Goal: Task Accomplishment & Management: Use online tool/utility

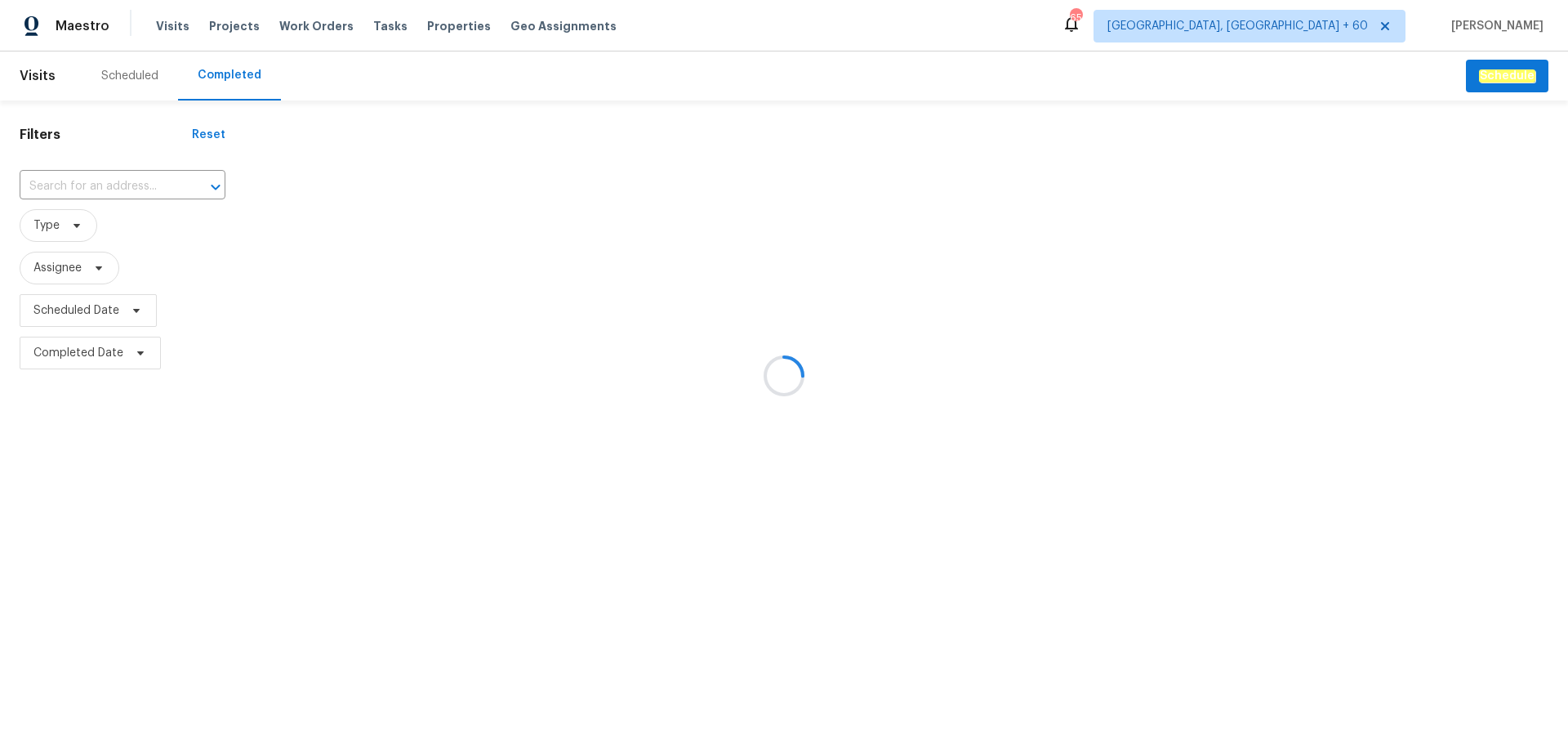
click at [104, 179] on div at bounding box center [784, 375] width 1568 height 751
click at [104, 189] on div at bounding box center [784, 375] width 1568 height 751
click at [102, 189] on div at bounding box center [784, 375] width 1568 height 751
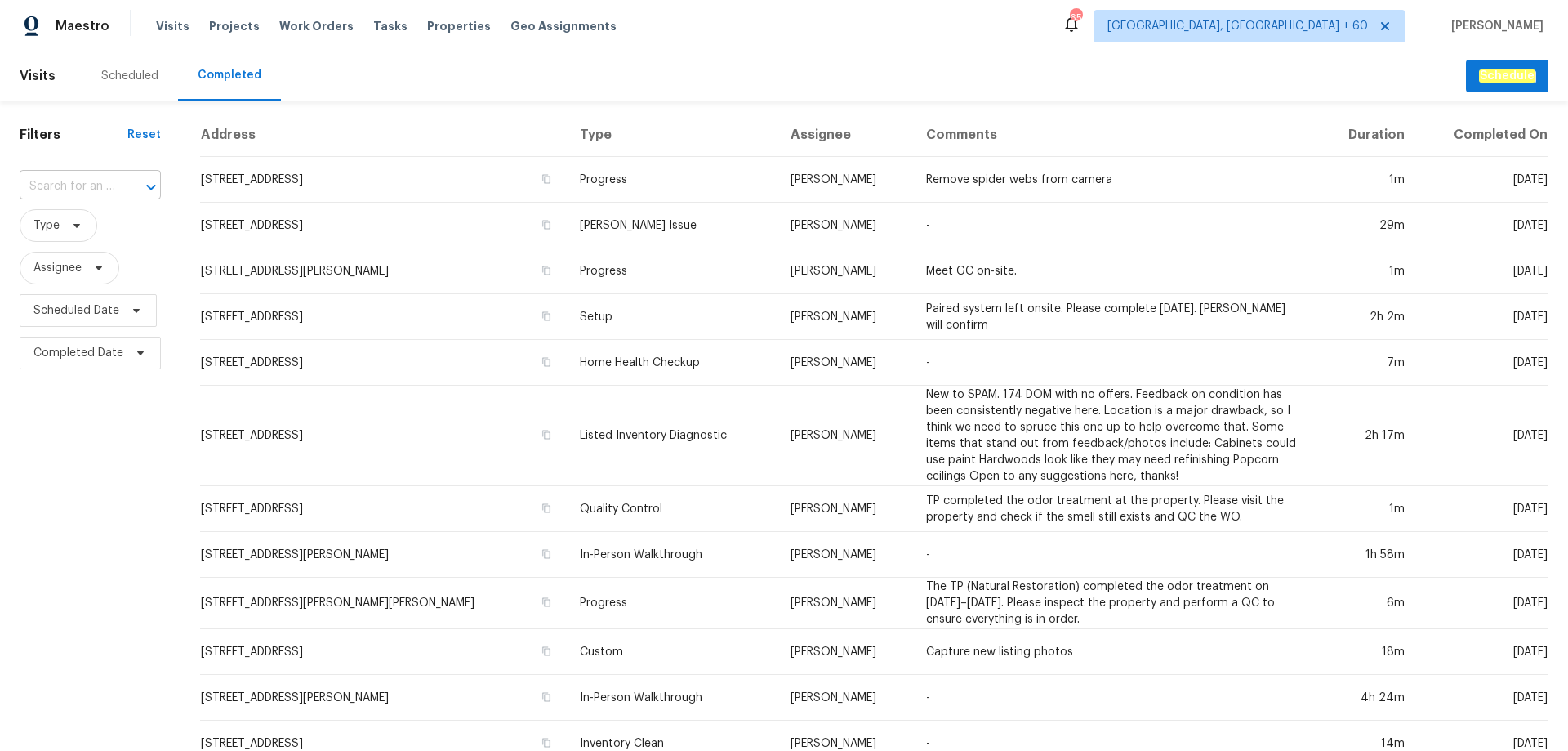
click at [99, 189] on input "text" at bounding box center [66, 187] width 95 height 25
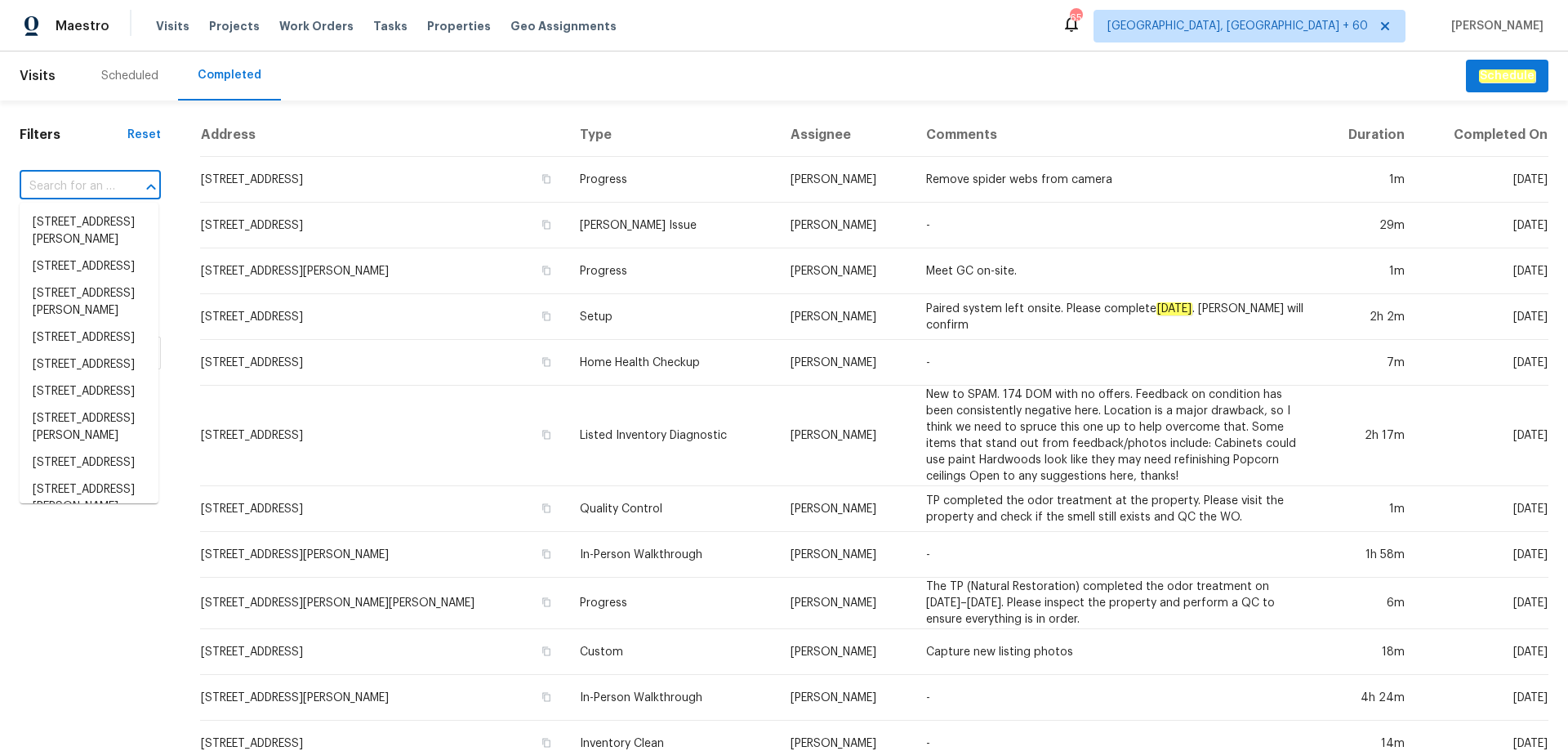
paste input "[STREET_ADDRESS]"
type input "[STREET_ADDRESS]"
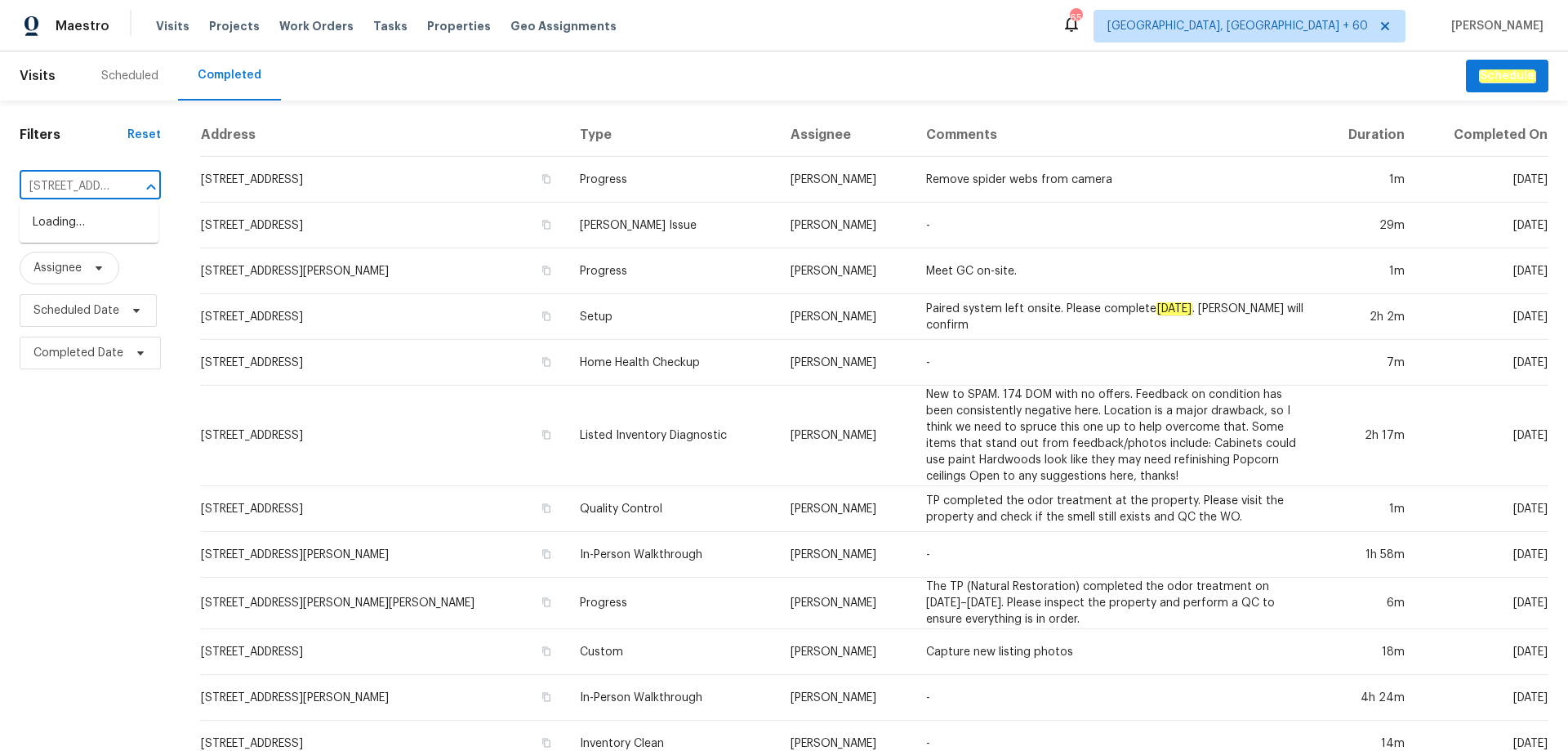
scroll to position [0, 126]
click at [83, 236] on li "[STREET_ADDRESS]" at bounding box center [89, 223] width 139 height 27
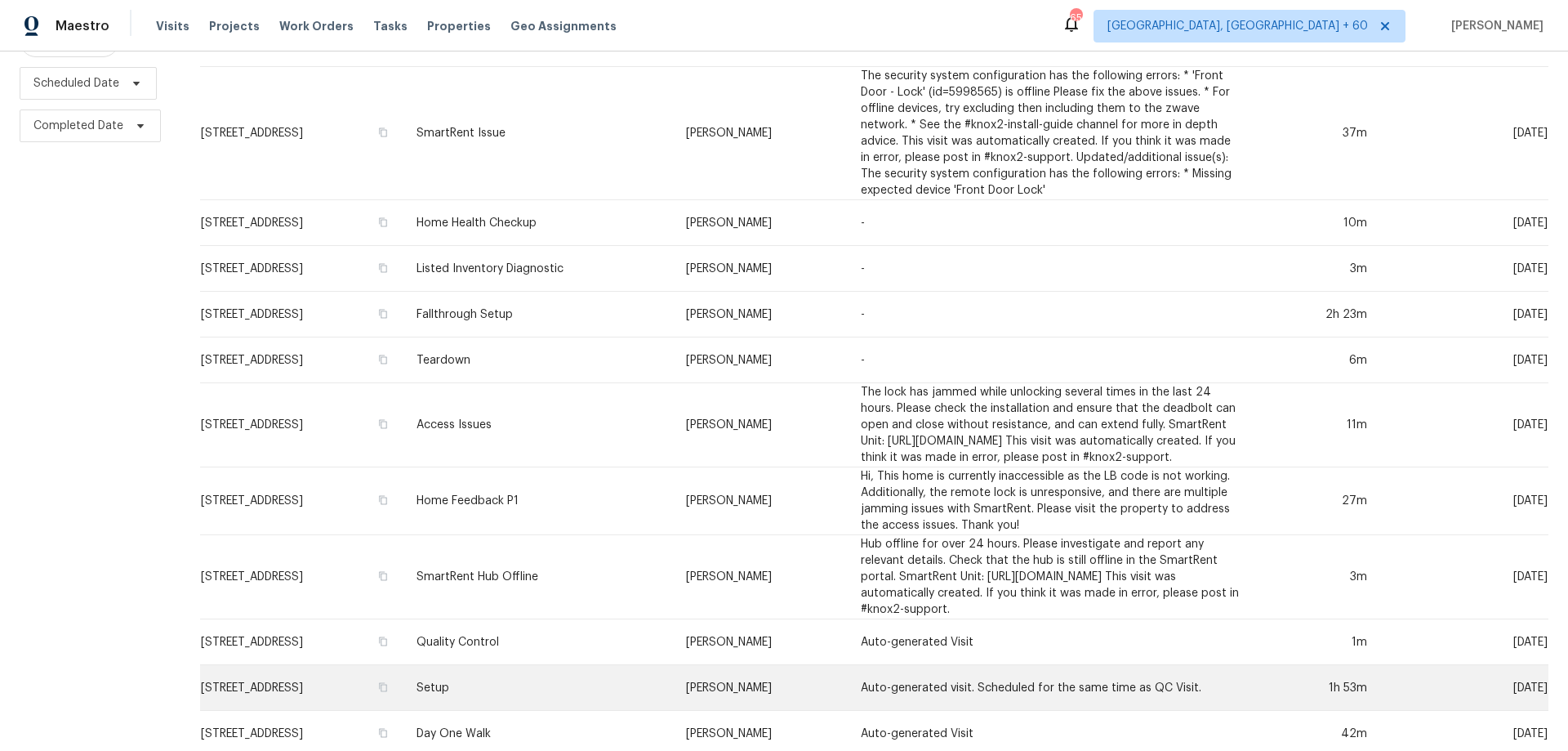
scroll to position [336, 0]
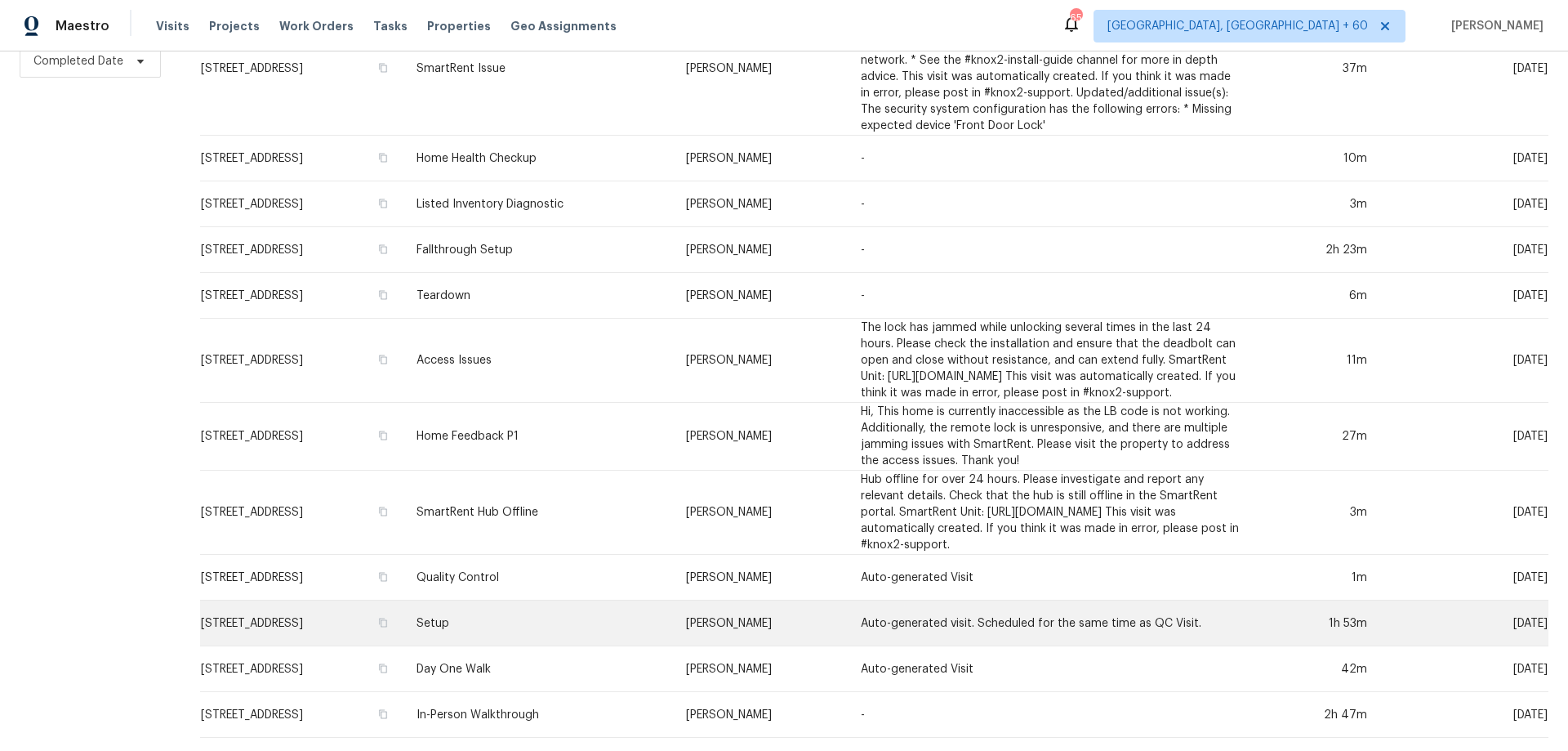
click at [557, 607] on td "Setup" at bounding box center [539, 623] width 270 height 45
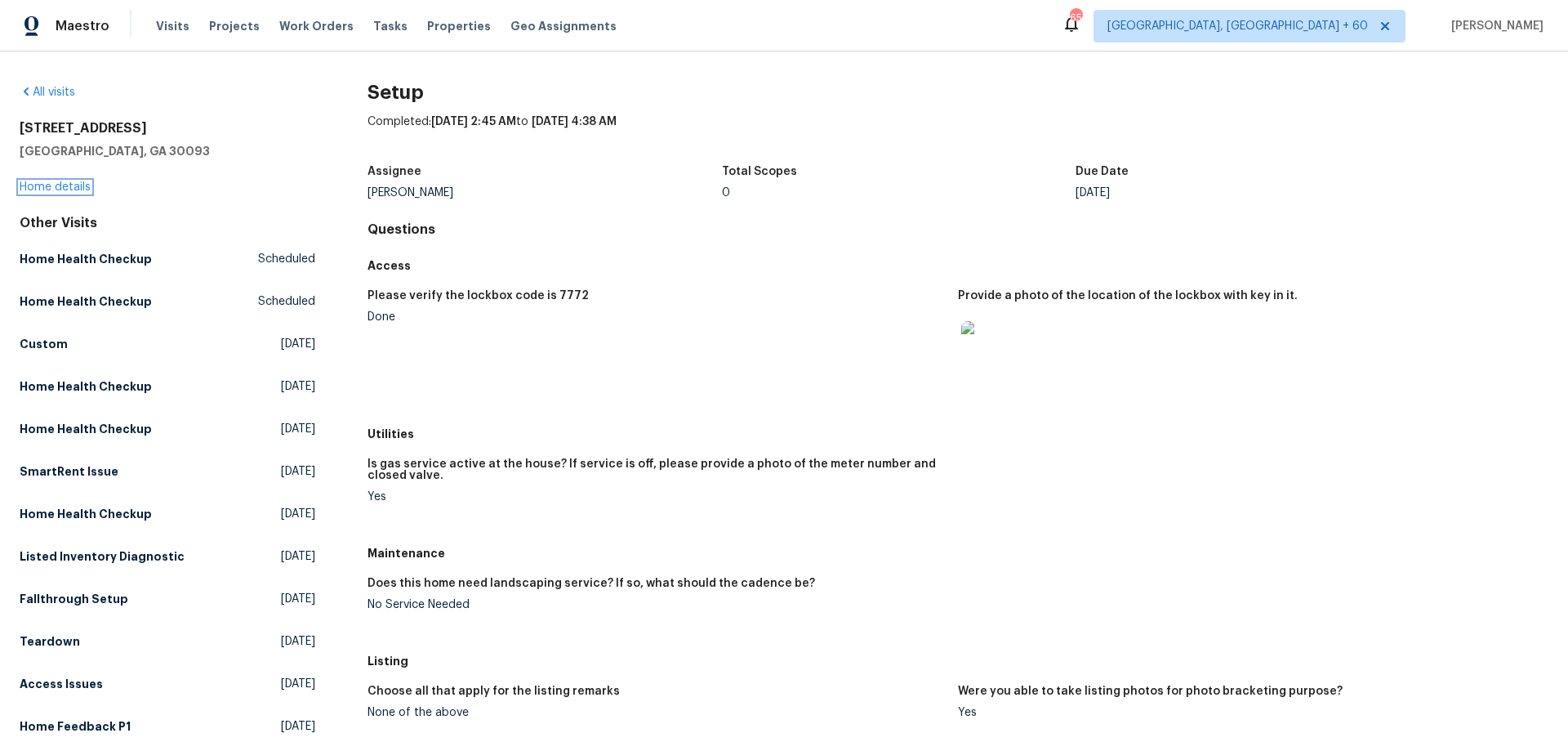
click at [44, 191] on link "Home details" at bounding box center [55, 187] width 71 height 12
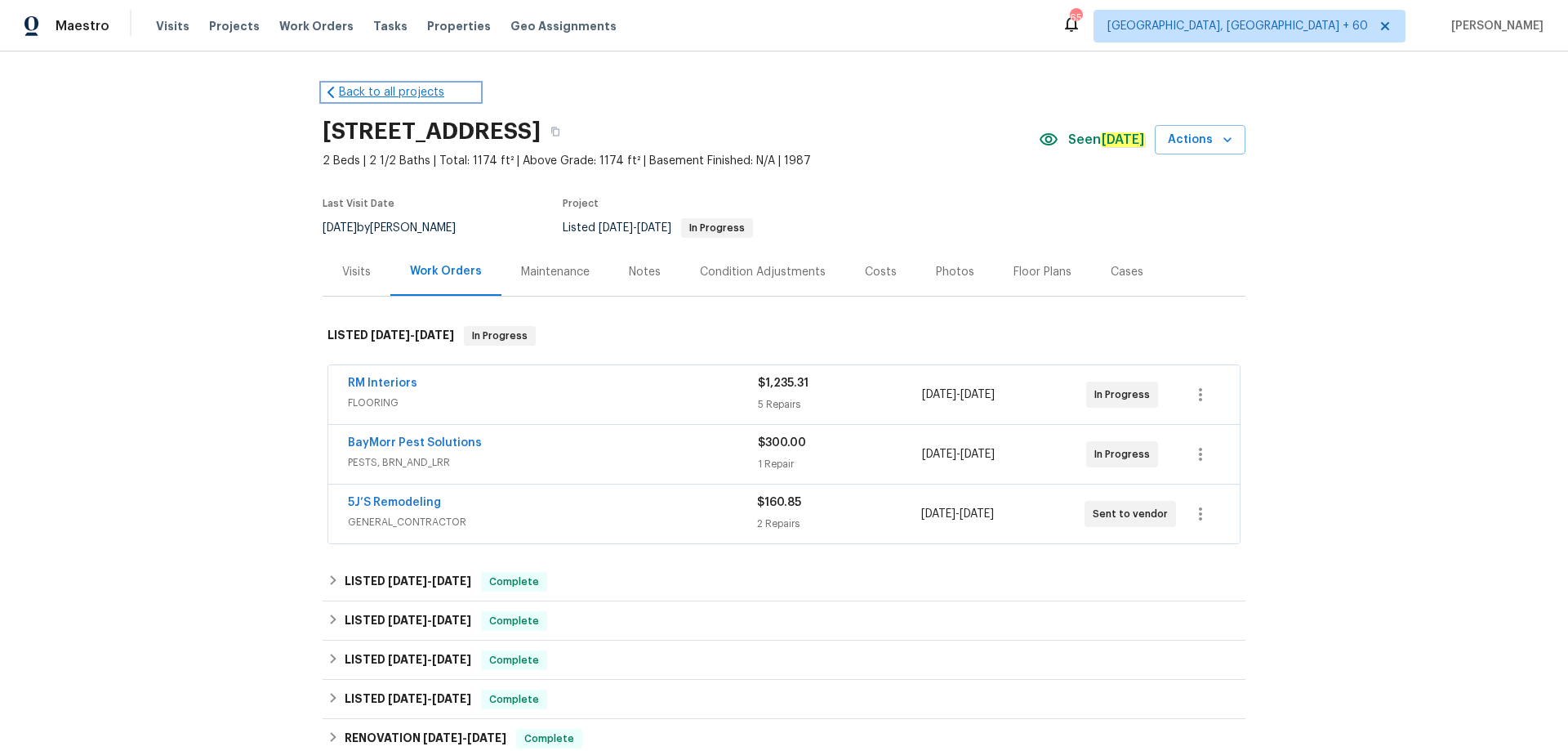
click at [358, 99] on link "Back to all projects" at bounding box center [401, 92] width 157 height 16
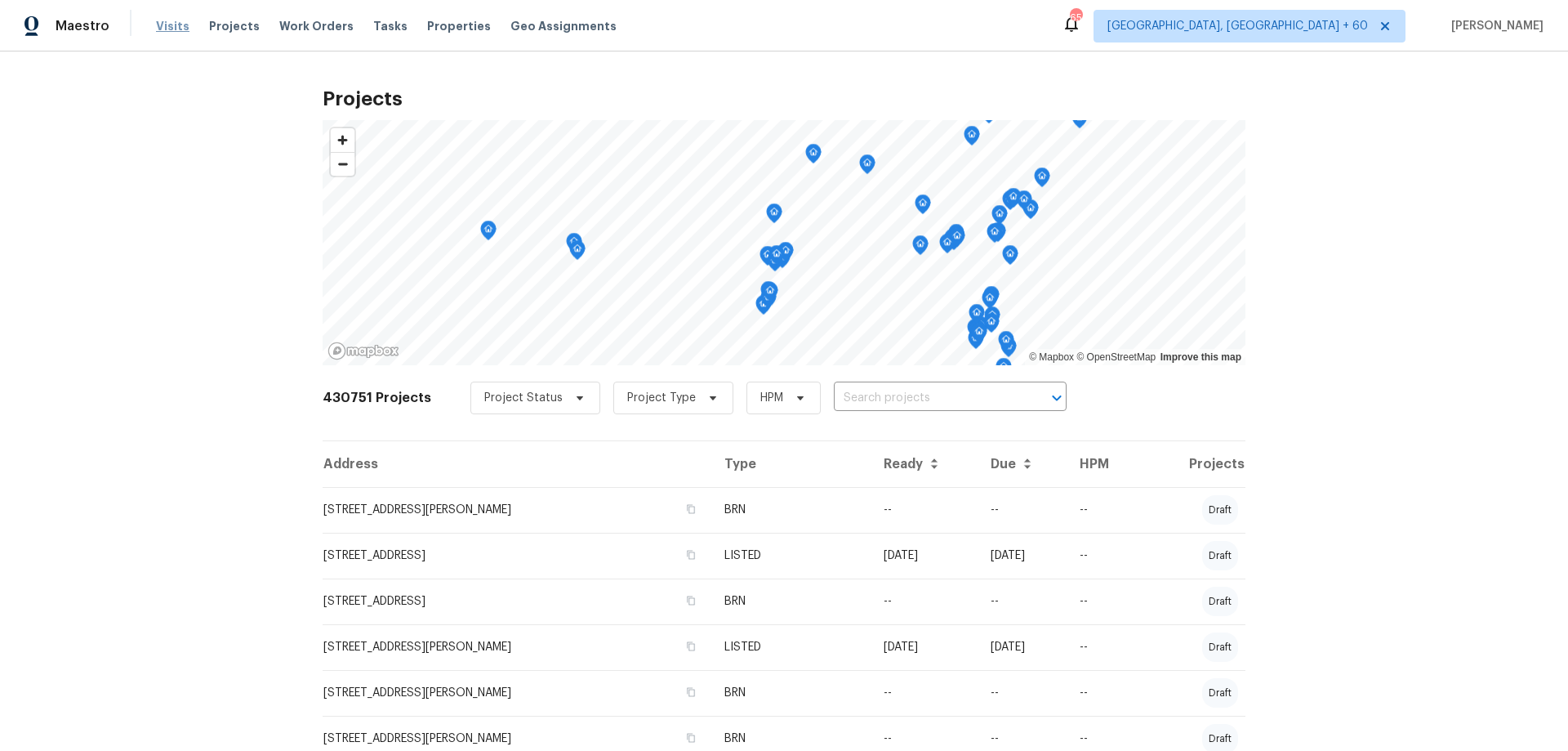
click at [174, 33] on span "Visits" at bounding box center [173, 26] width 34 height 16
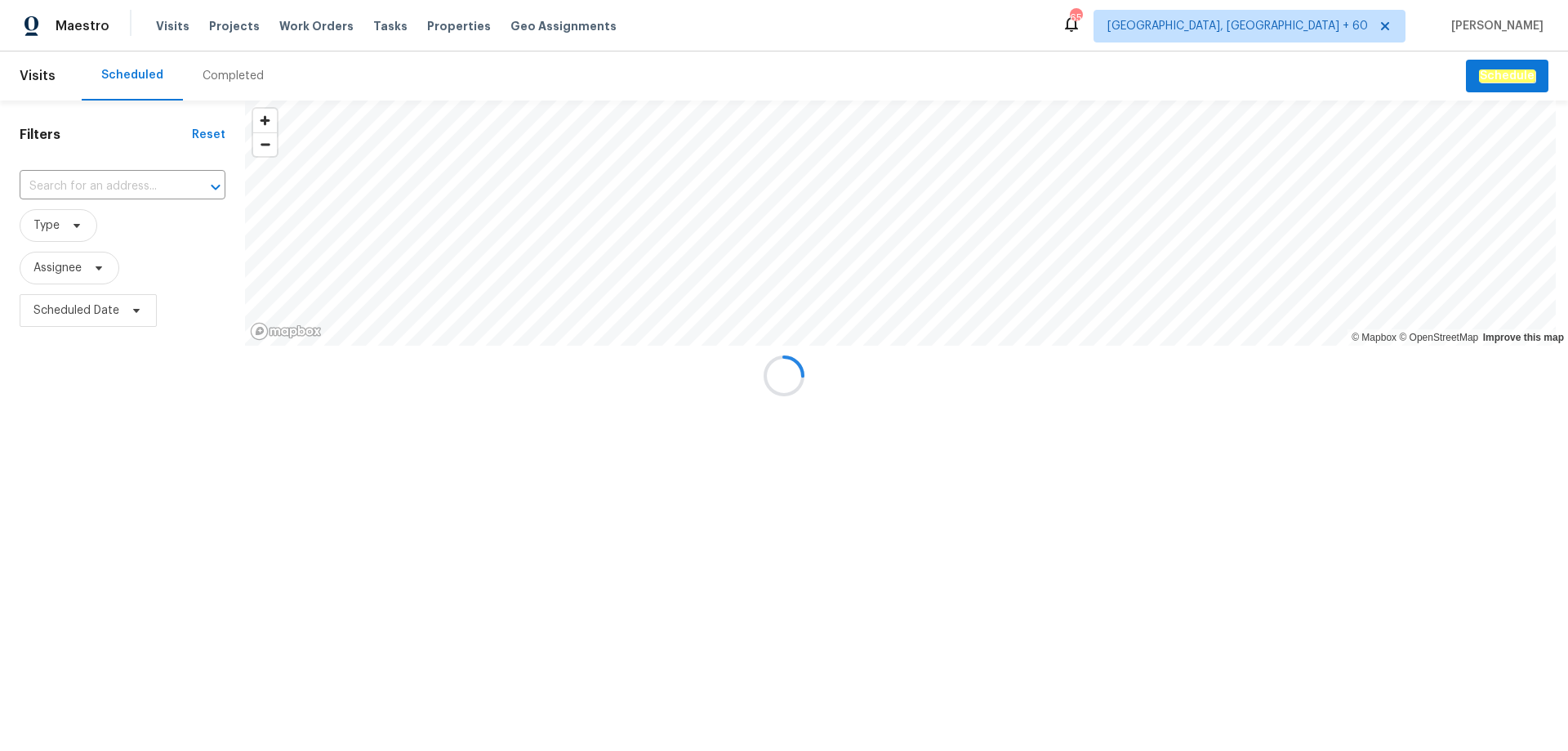
click at [233, 67] on div at bounding box center [784, 375] width 1568 height 751
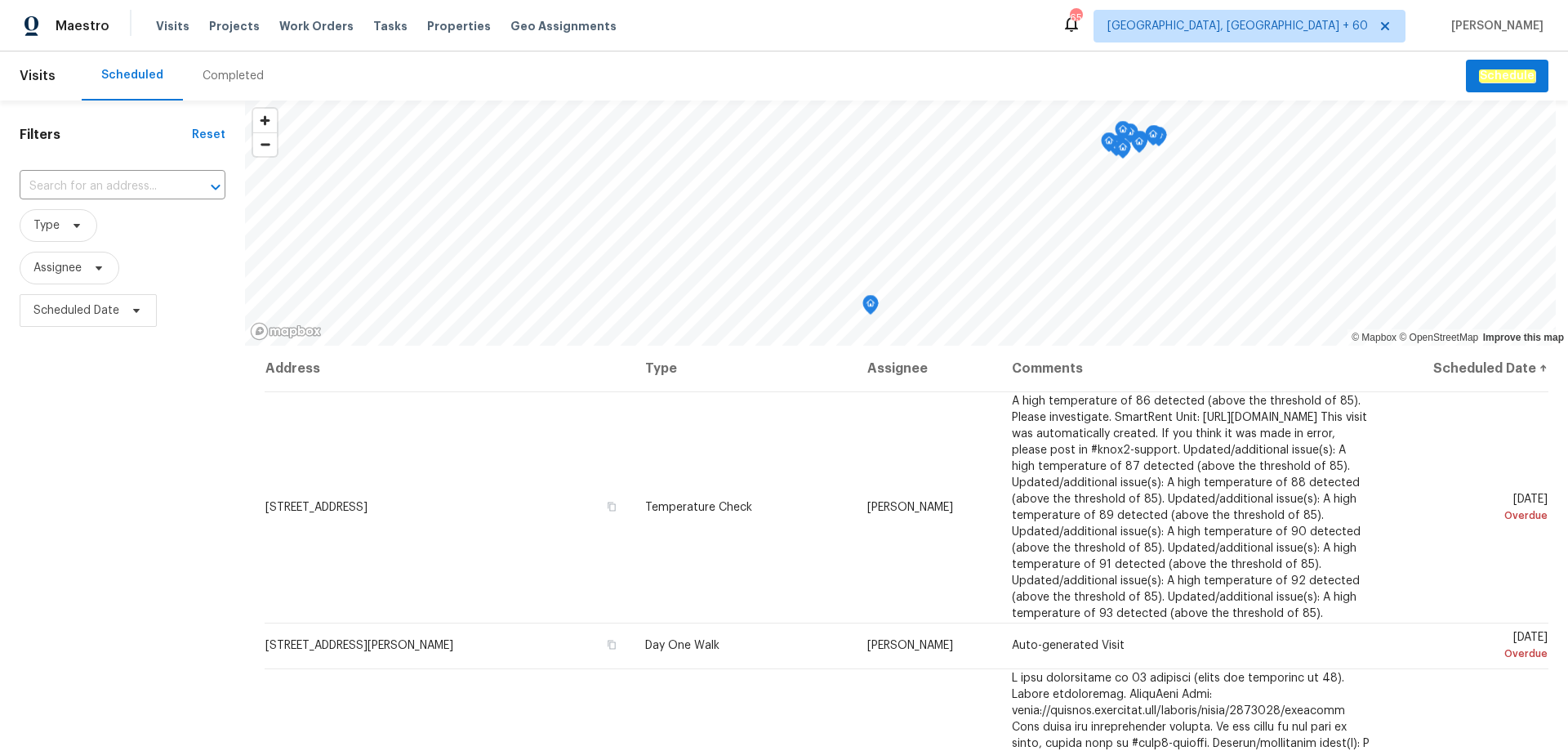
click at [227, 89] on div "Completed" at bounding box center [233, 75] width 100 height 49
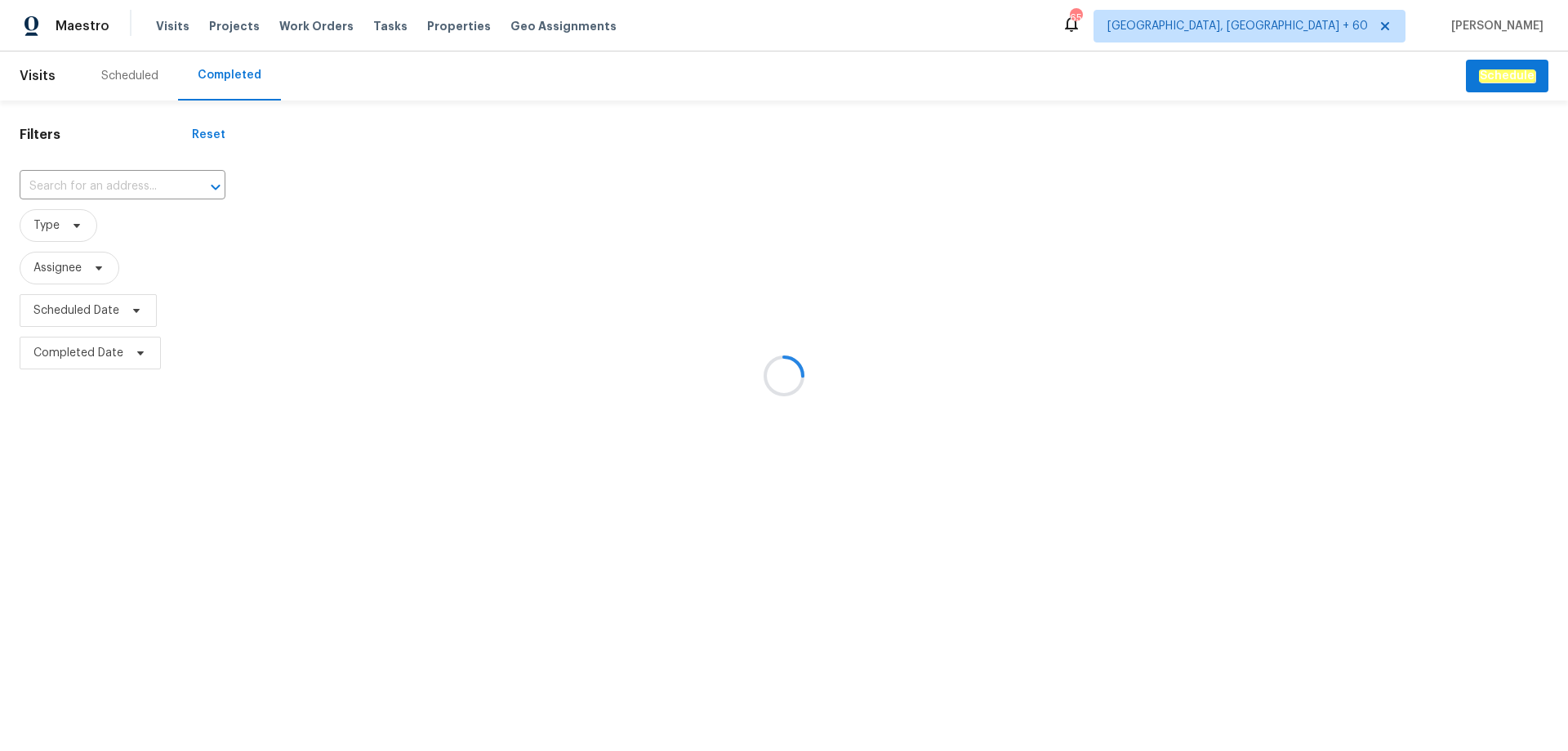
click at [151, 170] on div at bounding box center [784, 375] width 1568 height 751
click at [147, 178] on div at bounding box center [784, 375] width 1568 height 751
drag, startPoint x: 142, startPoint y: 192, endPoint x: 137, endPoint y: 184, distance: 9.4
click at [138, 190] on div at bounding box center [784, 375] width 1568 height 751
click at [137, 183] on div at bounding box center [784, 375] width 1568 height 751
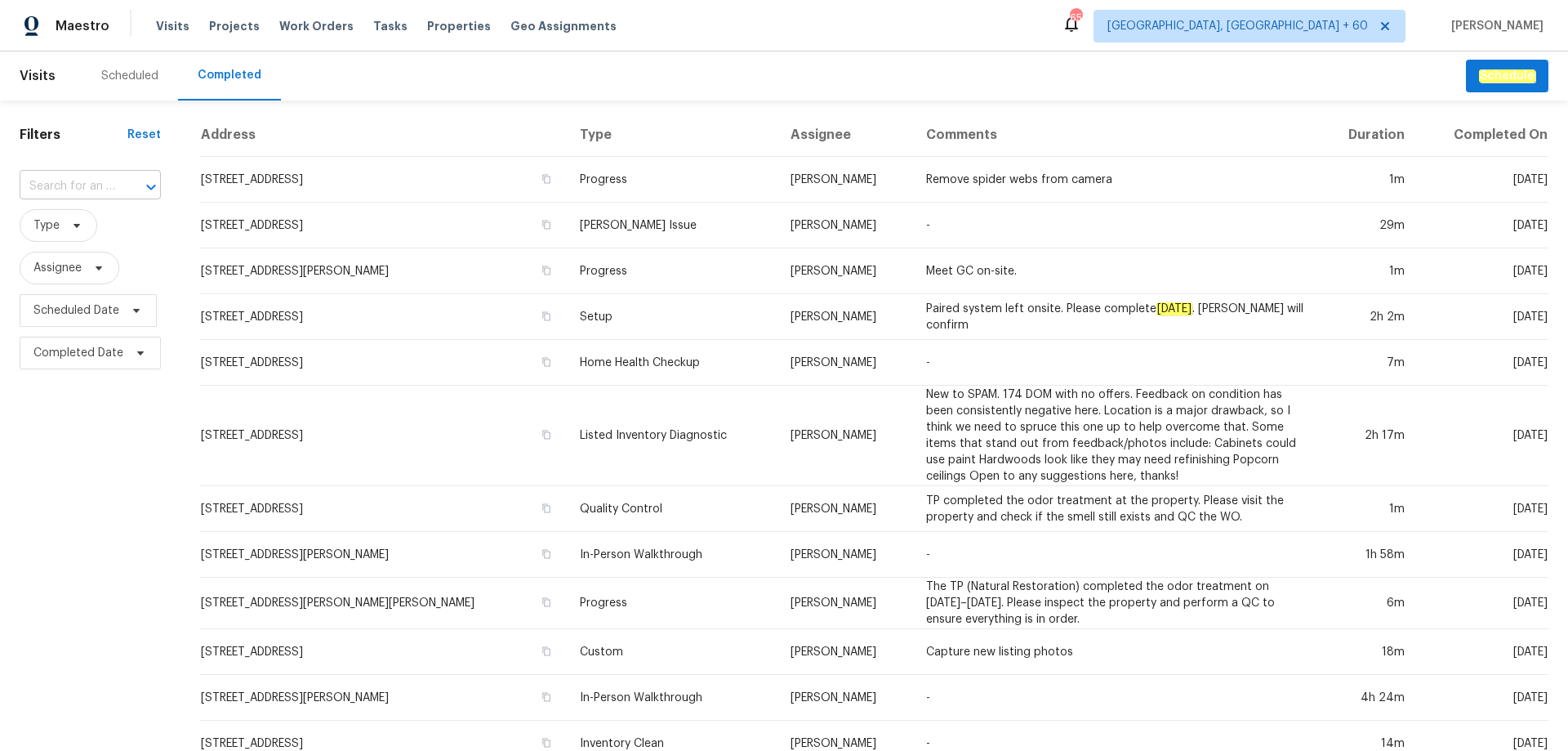
click at [140, 183] on button "Open" at bounding box center [151, 187] width 23 height 23
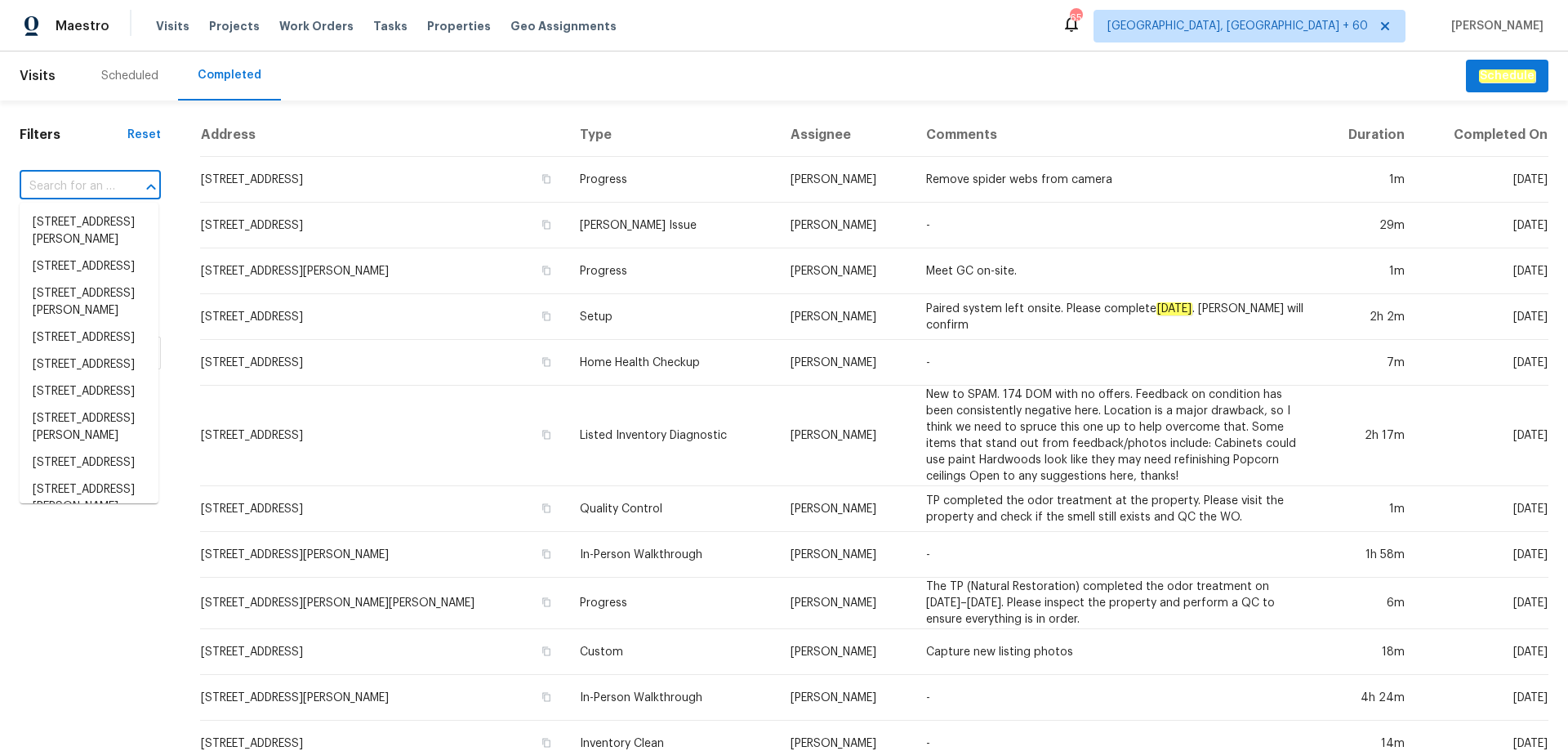
click at [78, 179] on input "text" at bounding box center [66, 187] width 95 height 25
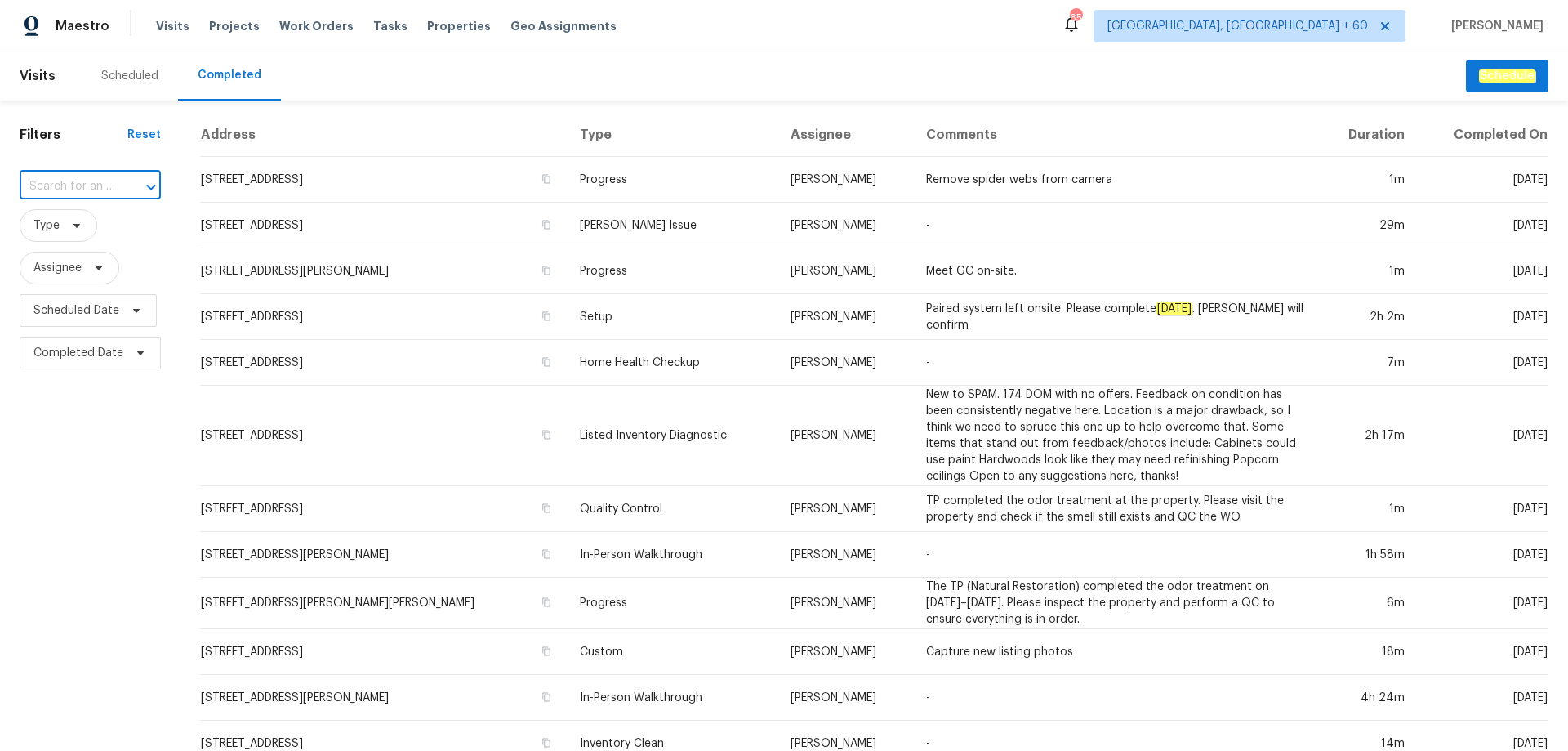
paste input "[STREET_ADDRESS]"
type input "[STREET_ADDRESS]"
click at [76, 228] on li "[STREET_ADDRESS]" at bounding box center [89, 223] width 139 height 27
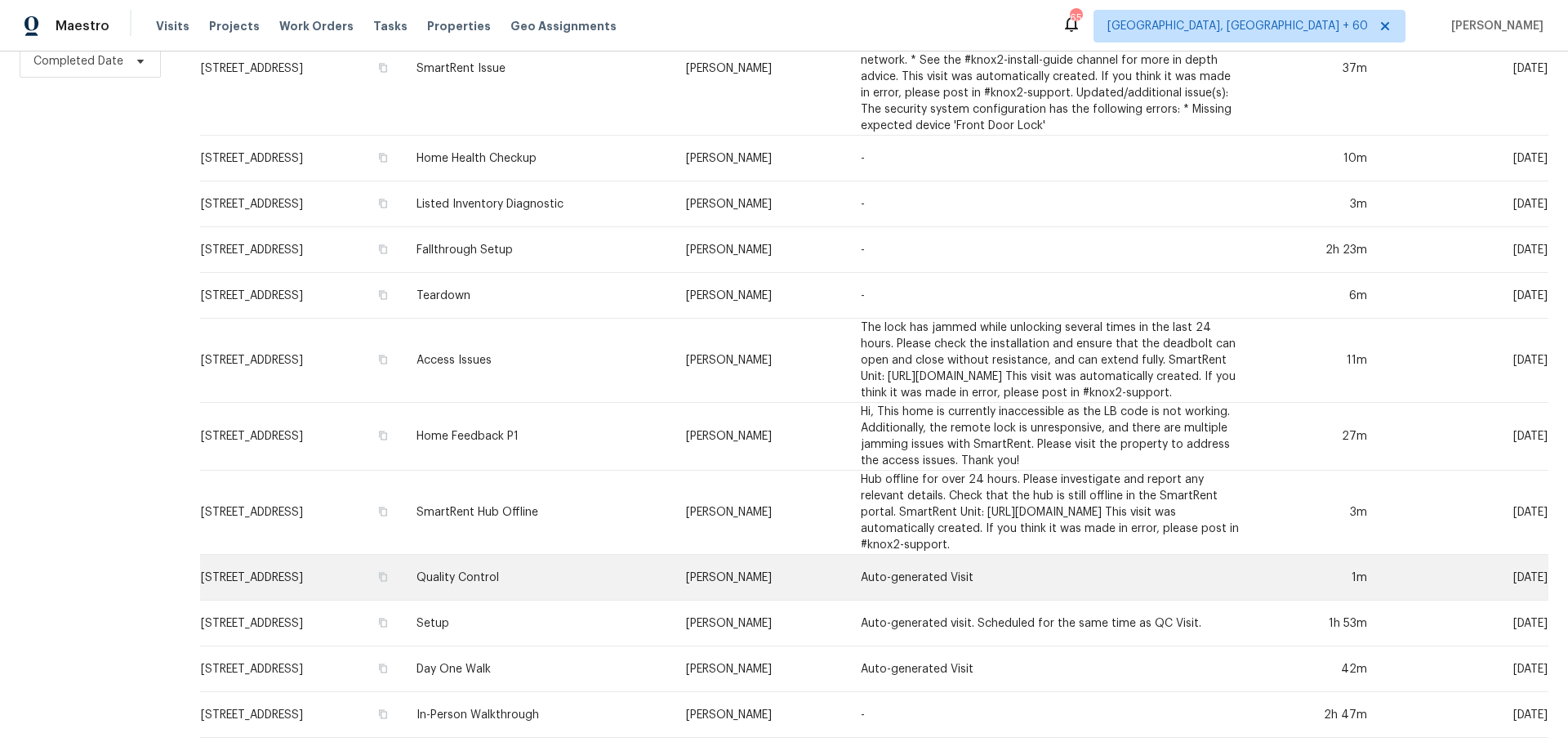
scroll to position [336, 0]
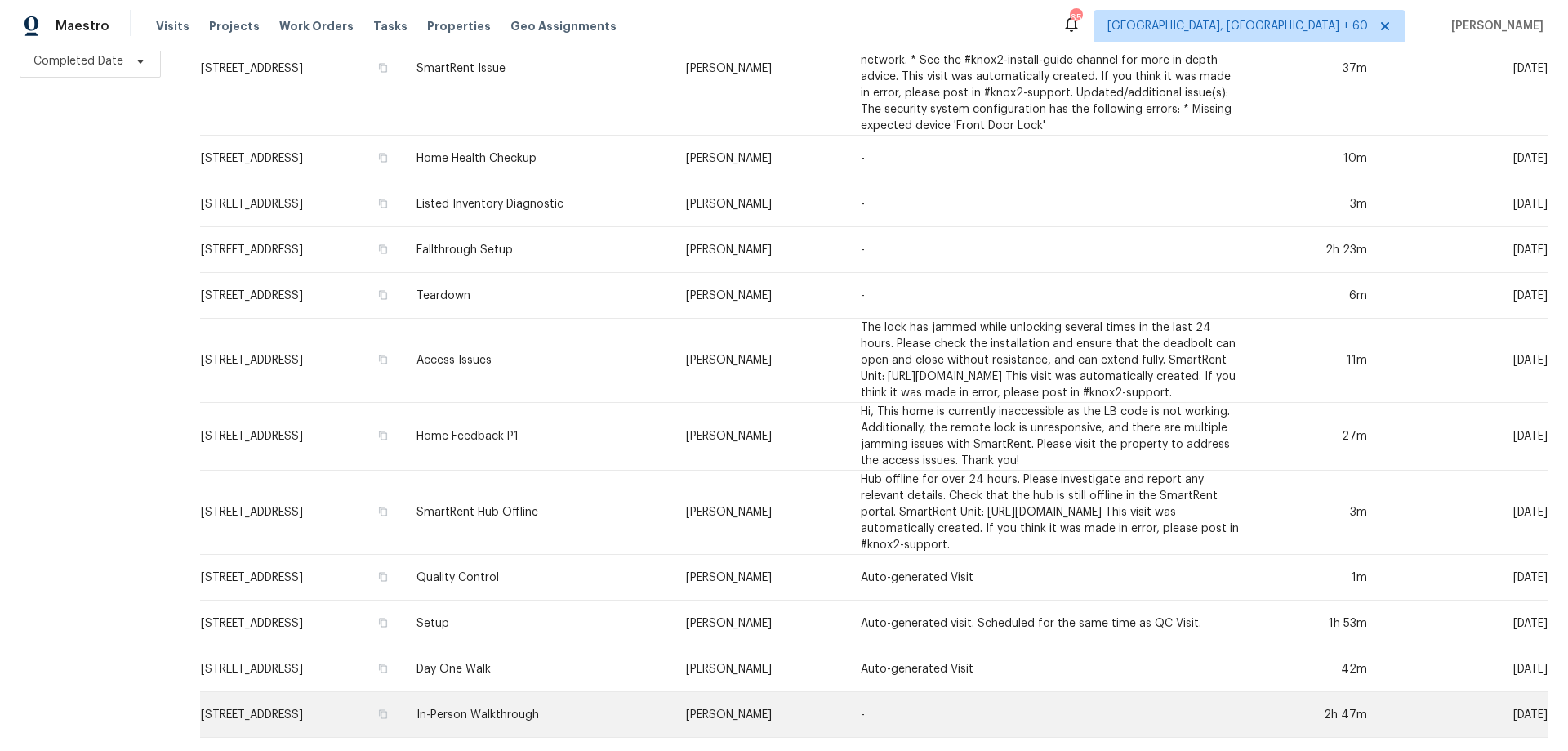
click at [607, 696] on td "In-Person Walkthrough" at bounding box center [539, 714] width 270 height 45
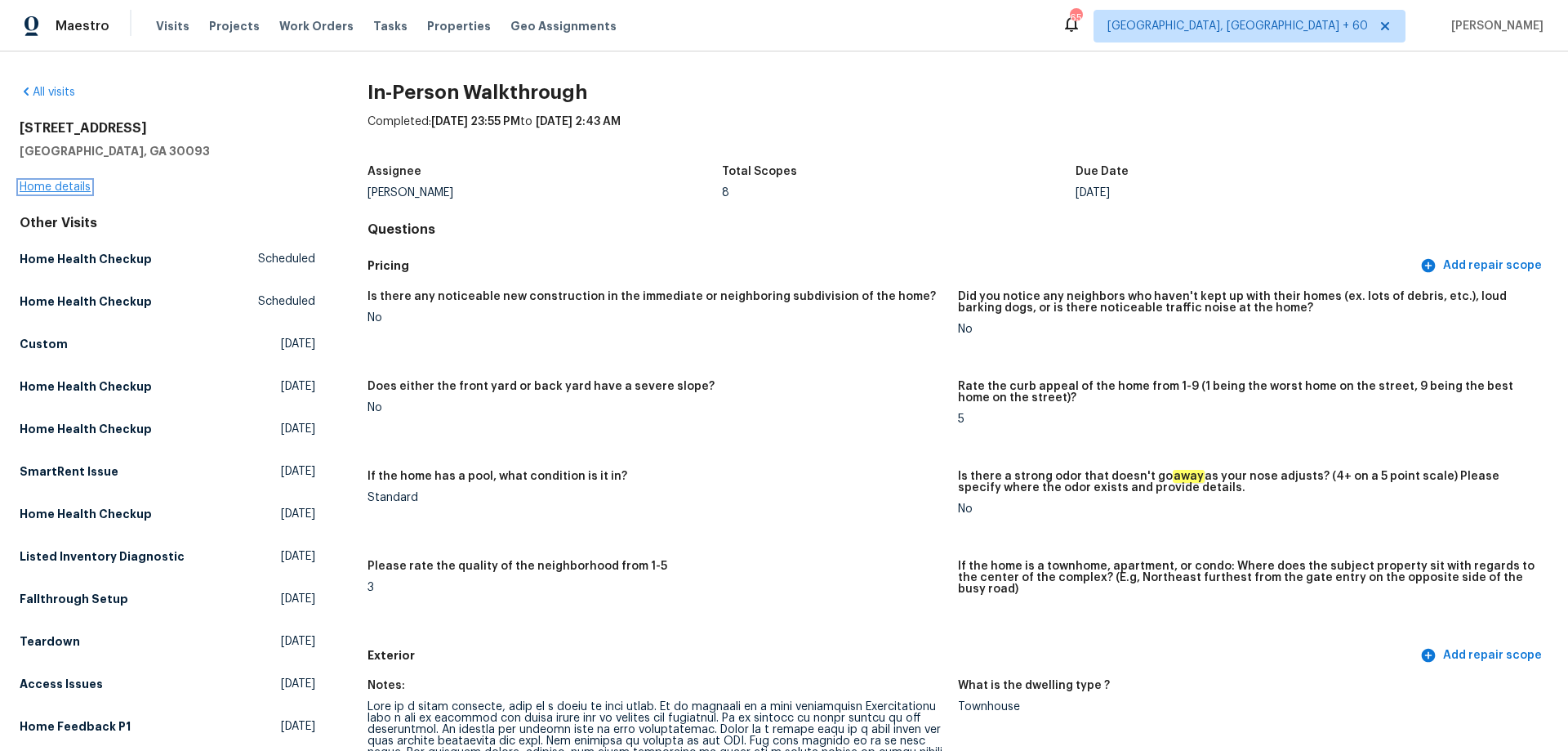
click at [77, 189] on link "Home details" at bounding box center [55, 187] width 71 height 12
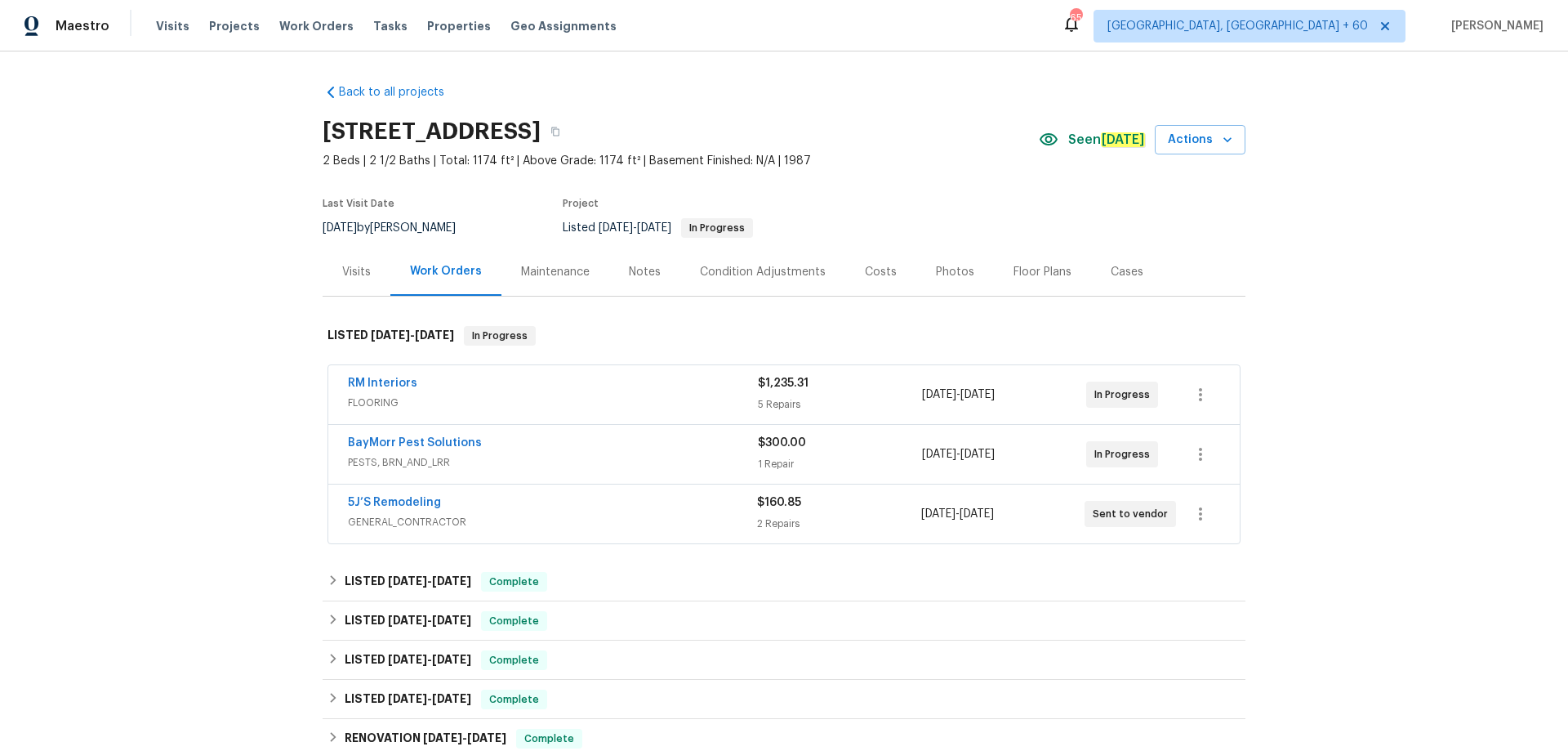
click at [968, 268] on div "Photos" at bounding box center [955, 272] width 78 height 48
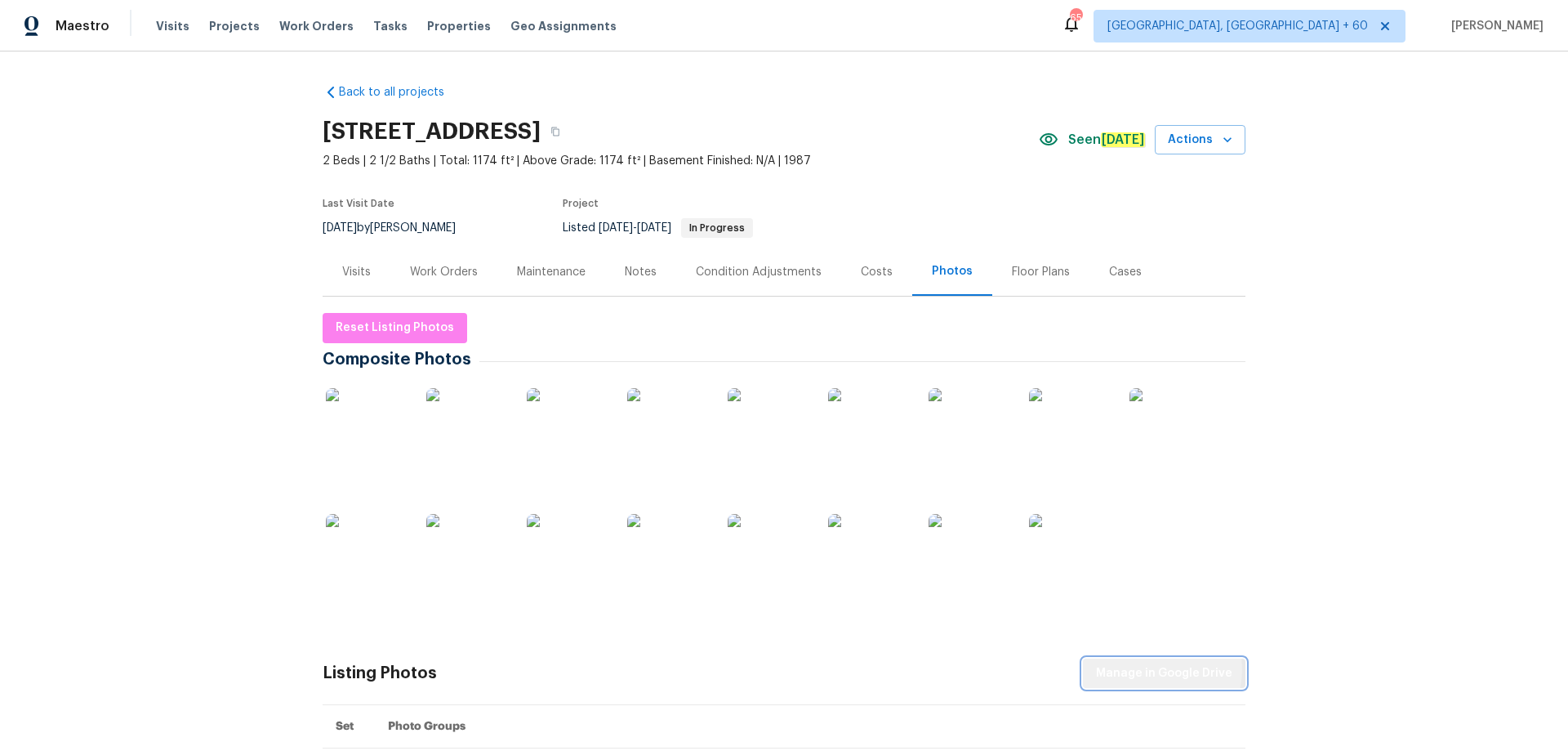
click at [1154, 670] on span "Manage in Google Drive" at bounding box center [1164, 673] width 137 height 20
click at [396, 329] on span "Reset Listing Photos" at bounding box center [394, 328] width 119 height 20
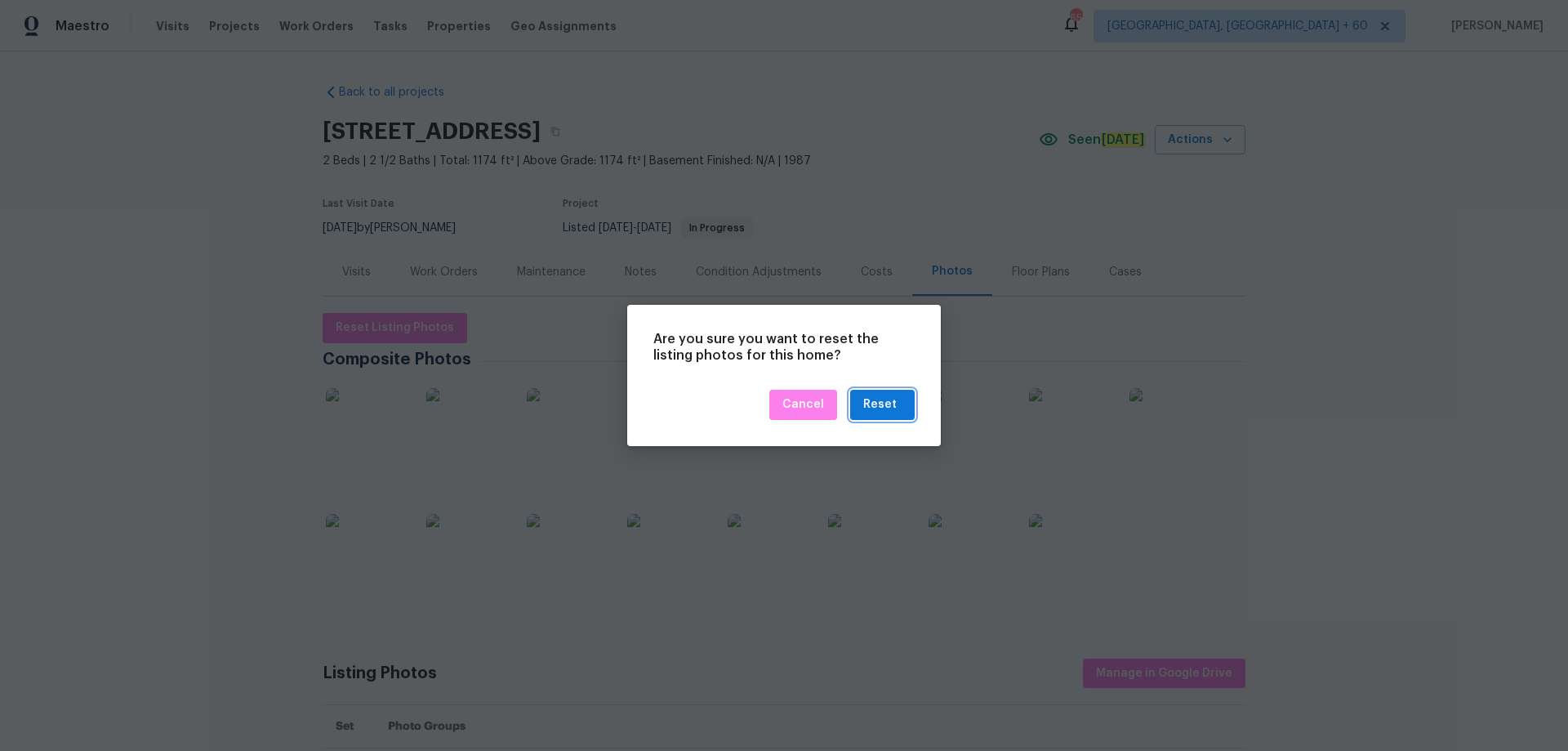
click at [866, 406] on div "Reset" at bounding box center [880, 404] width 34 height 20
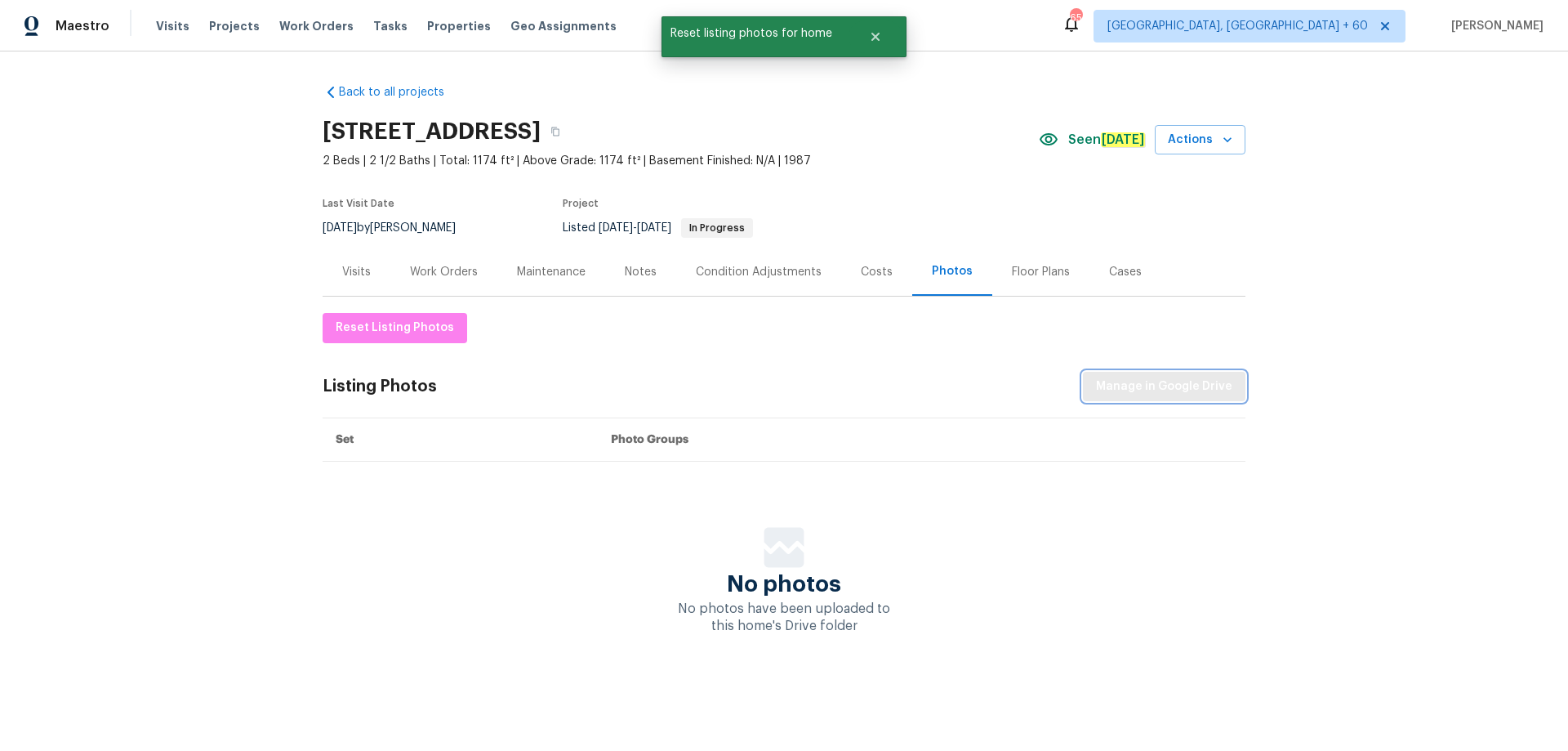
click at [1180, 387] on span "Manage in Google Drive" at bounding box center [1164, 387] width 137 height 20
